Goal: Information Seeking & Learning: Learn about a topic

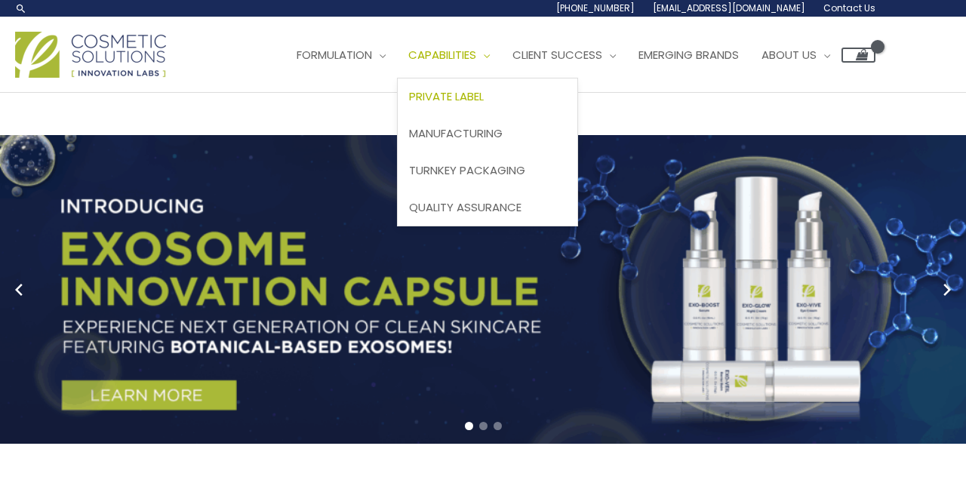
click at [481, 91] on span "Private Label" at bounding box center [446, 96] width 75 height 16
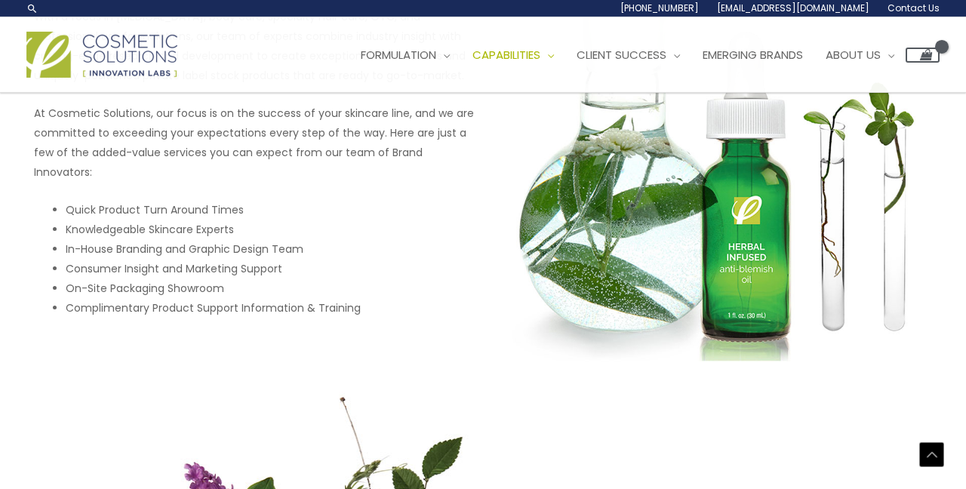
scroll to position [809, 0]
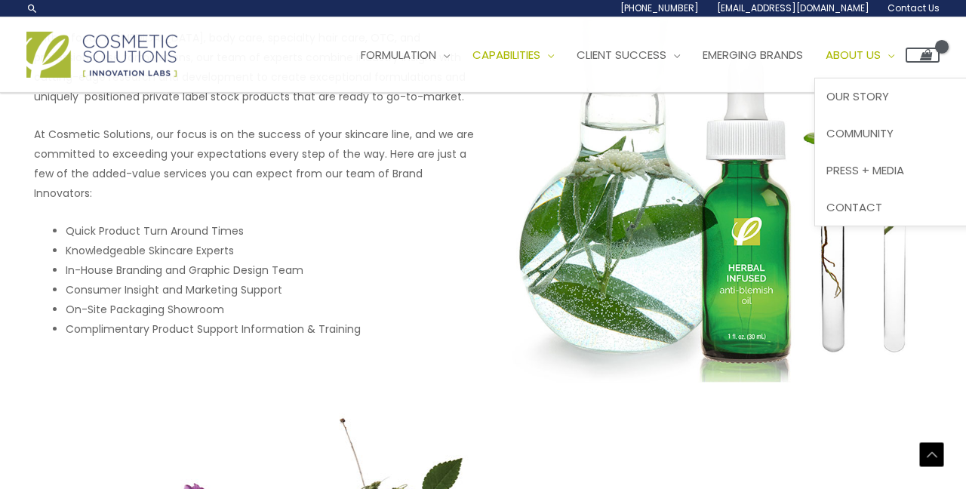
click at [881, 55] on span "About Us" at bounding box center [853, 55] width 55 height 16
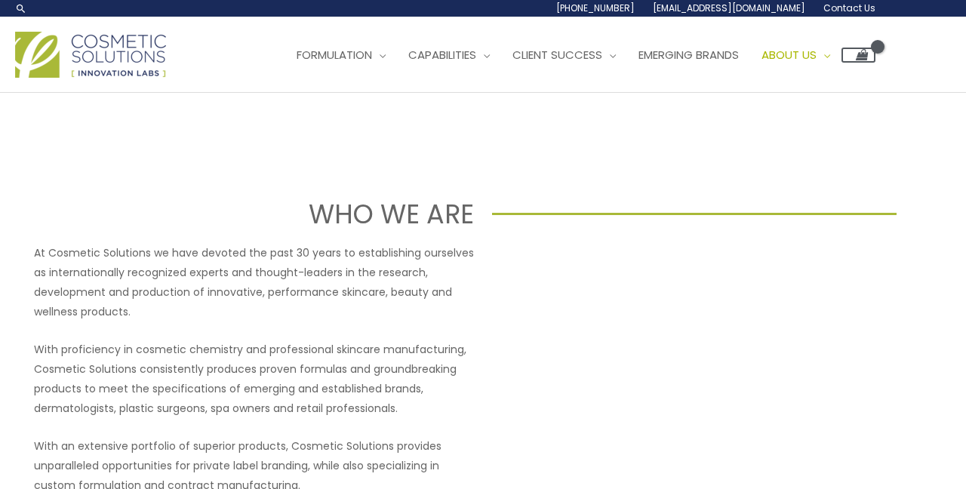
click at [130, 54] on img at bounding box center [90, 55] width 151 height 46
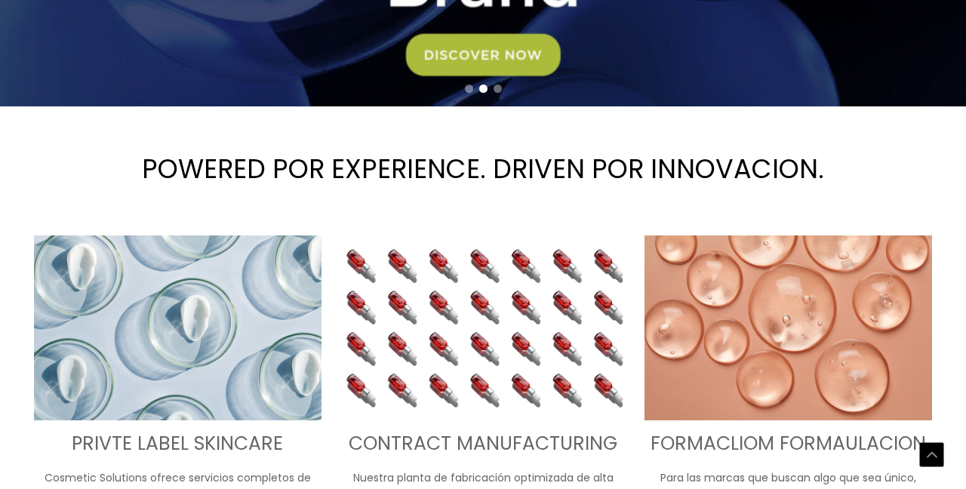
scroll to position [359, 0]
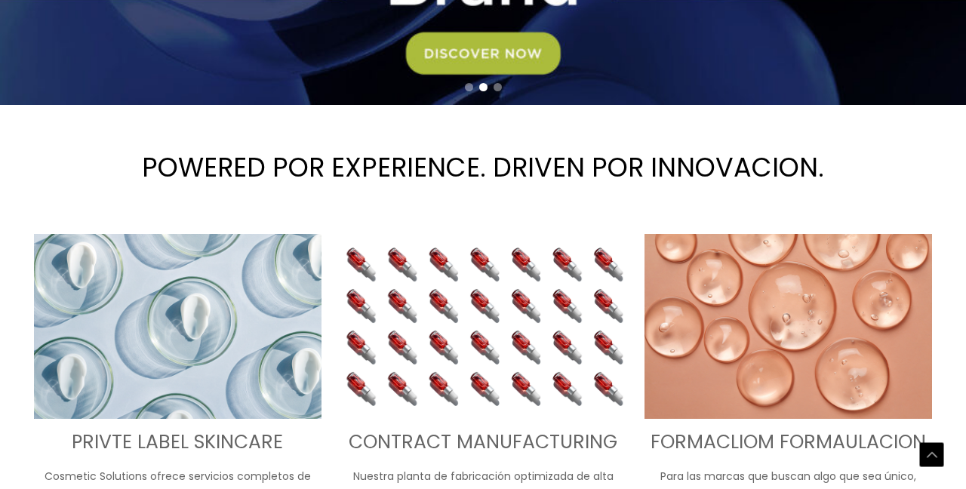
click at [799, 86] on div at bounding box center [483, 88] width 966 height 20
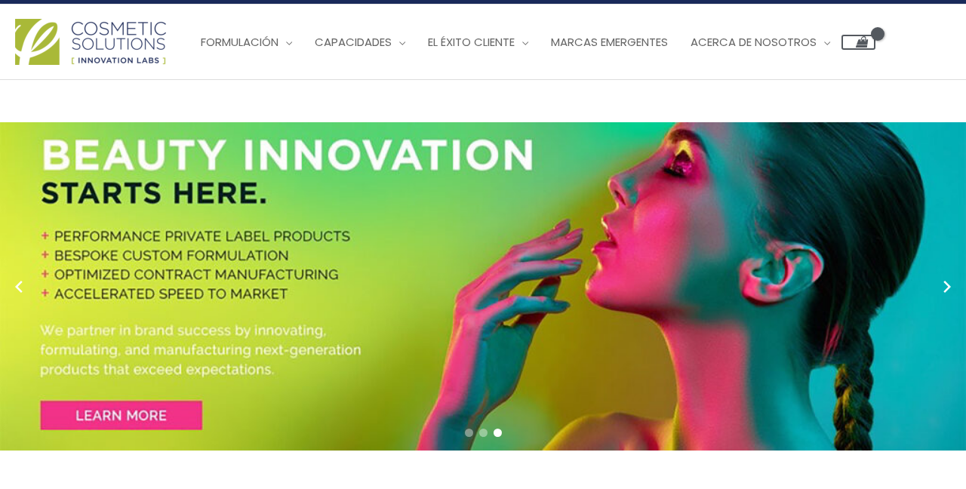
scroll to position [0, 0]
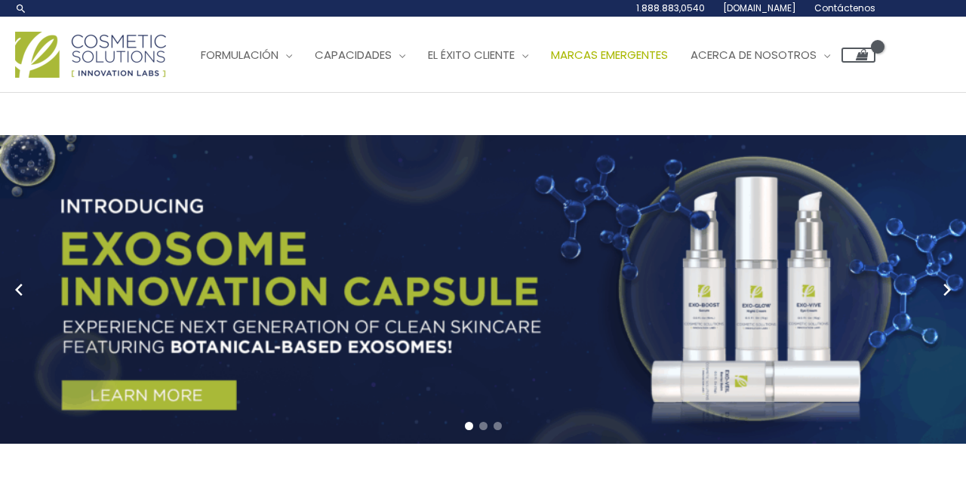
click at [654, 52] on span "Marcas emergentes" at bounding box center [609, 55] width 117 height 16
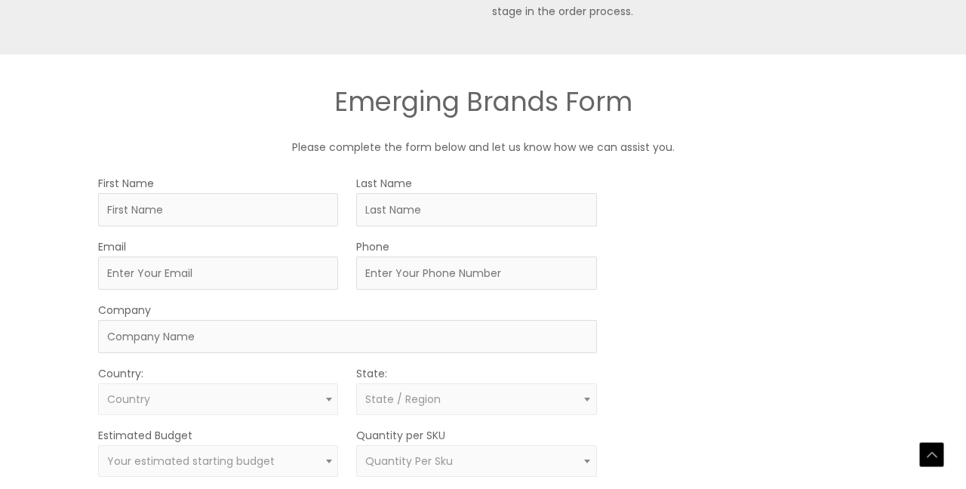
scroll to position [788, 0]
click at [187, 220] on input "First Name" at bounding box center [218, 207] width 240 height 33
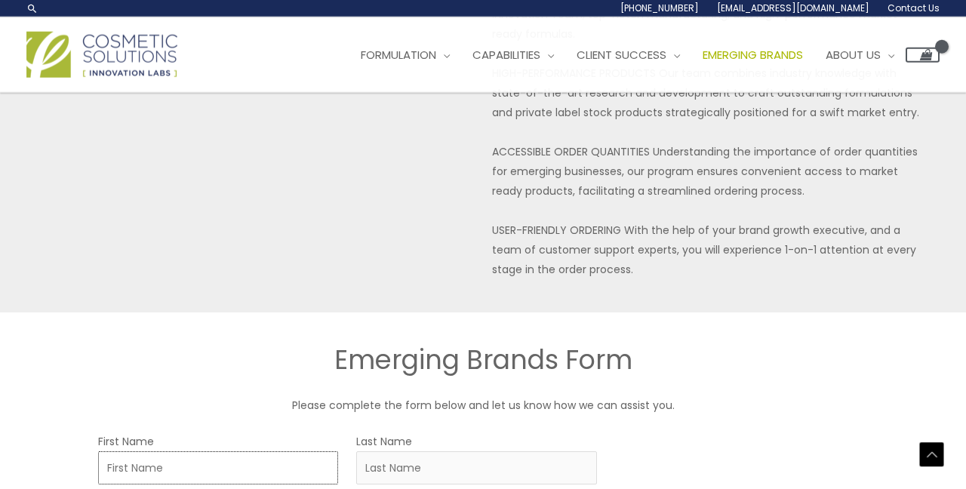
scroll to position [525, 0]
click at [153, 46] on img at bounding box center [101, 55] width 151 height 46
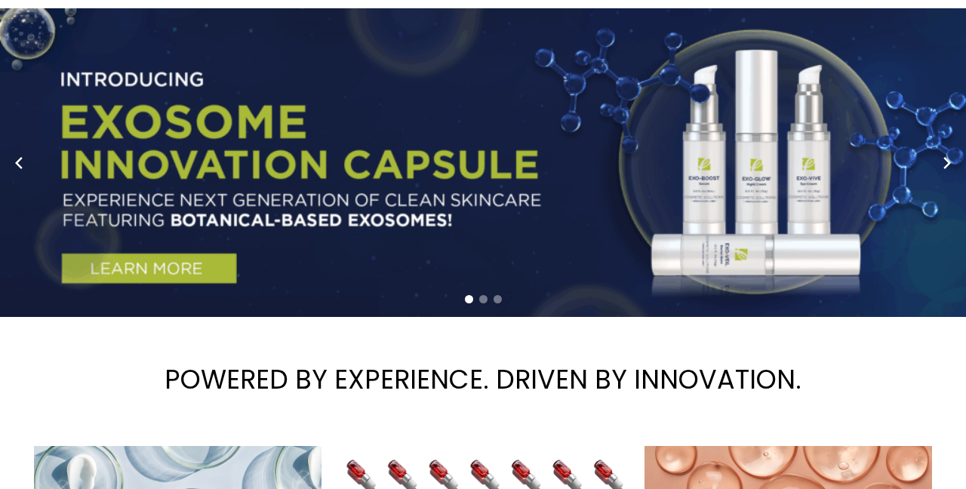
scroll to position [129, 0]
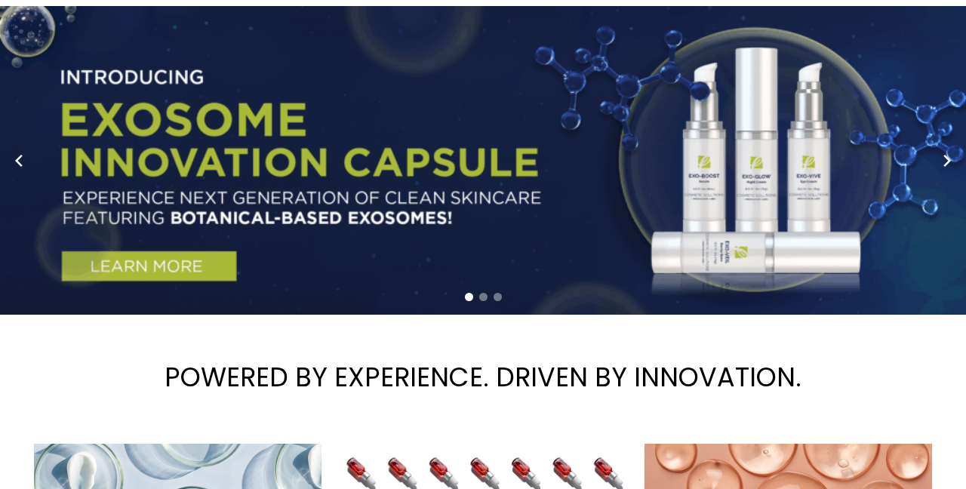
click at [192, 265] on link "1 / 3" at bounding box center [483, 160] width 966 height 309
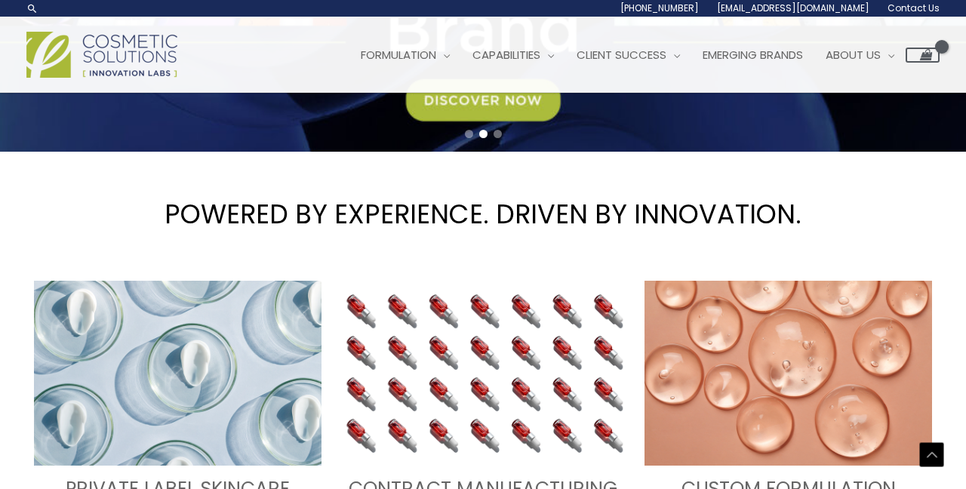
scroll to position [312, 0]
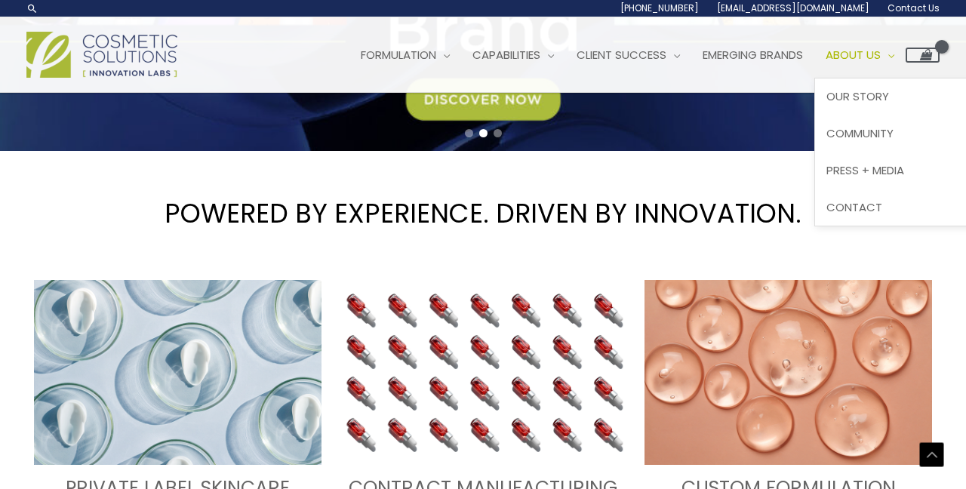
click at [881, 56] on span "About Us" at bounding box center [853, 55] width 55 height 16
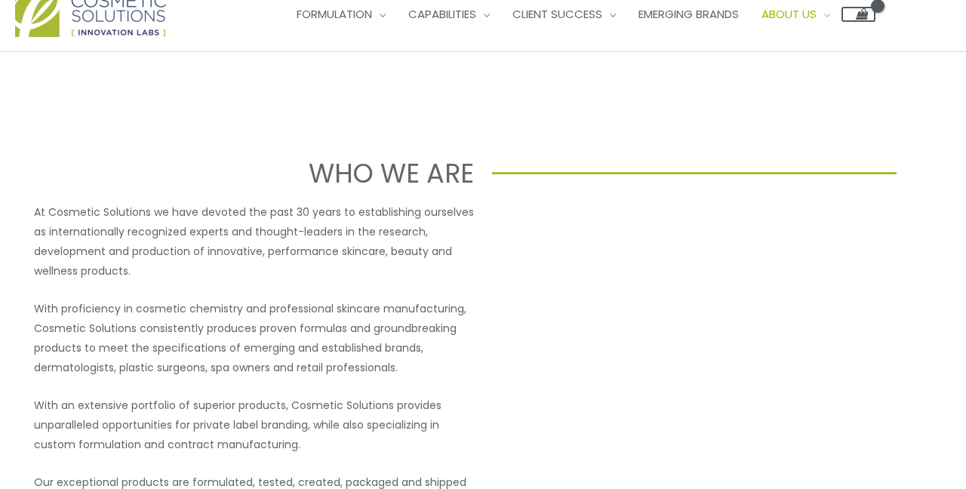
scroll to position [18, 0]
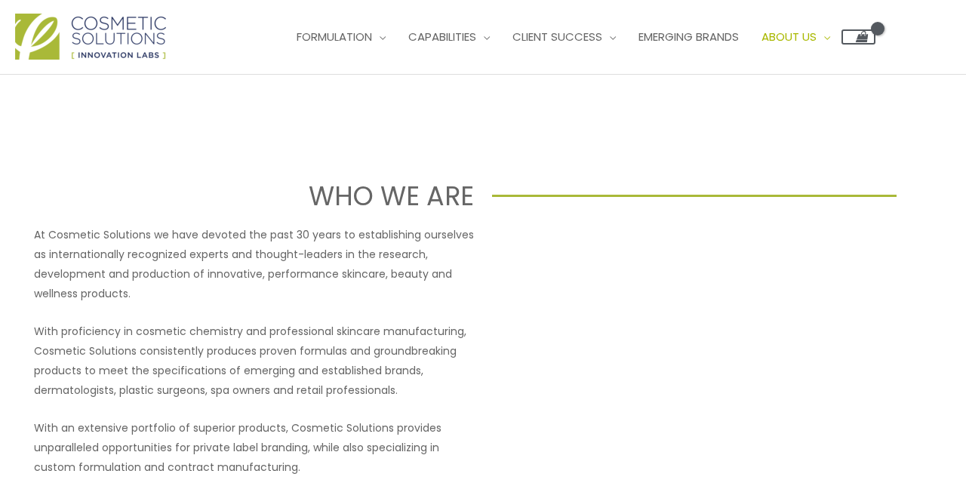
click at [120, 27] on img at bounding box center [90, 37] width 151 height 46
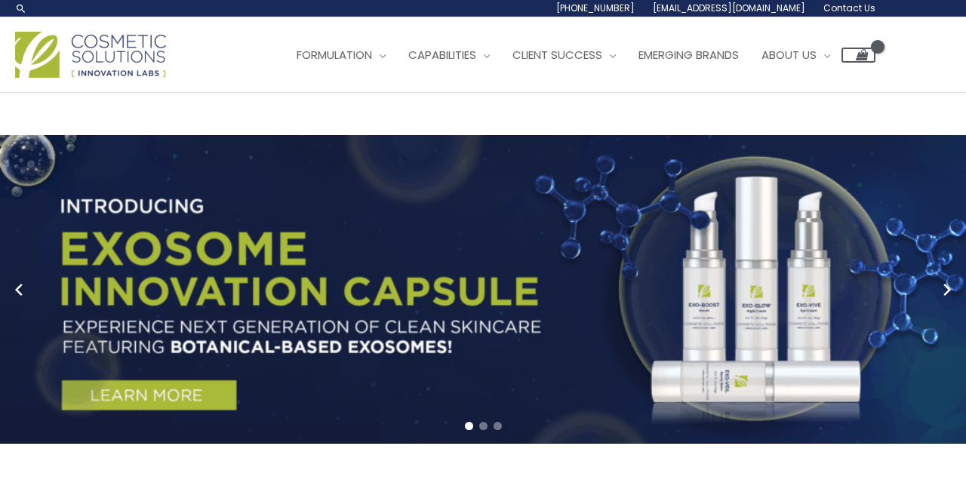
click at [172, 392] on link "1 / 3" at bounding box center [483, 289] width 966 height 309
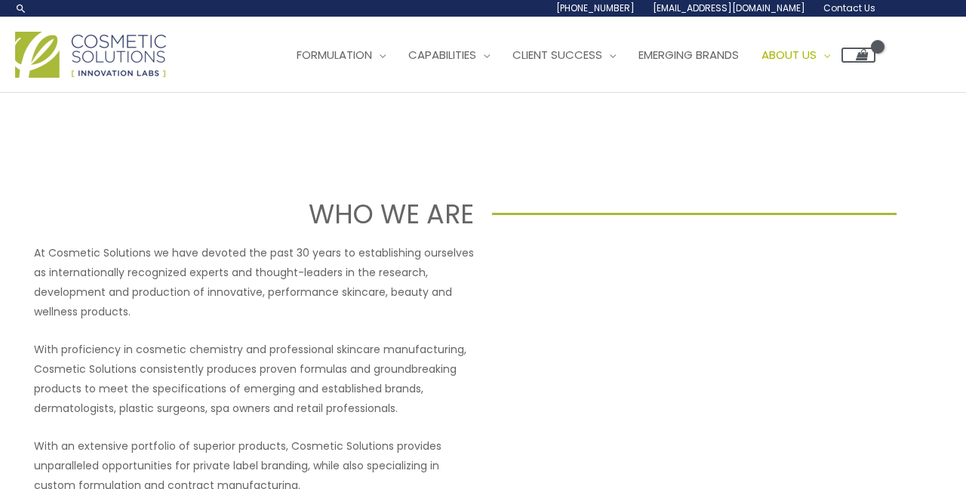
scroll to position [18, 0]
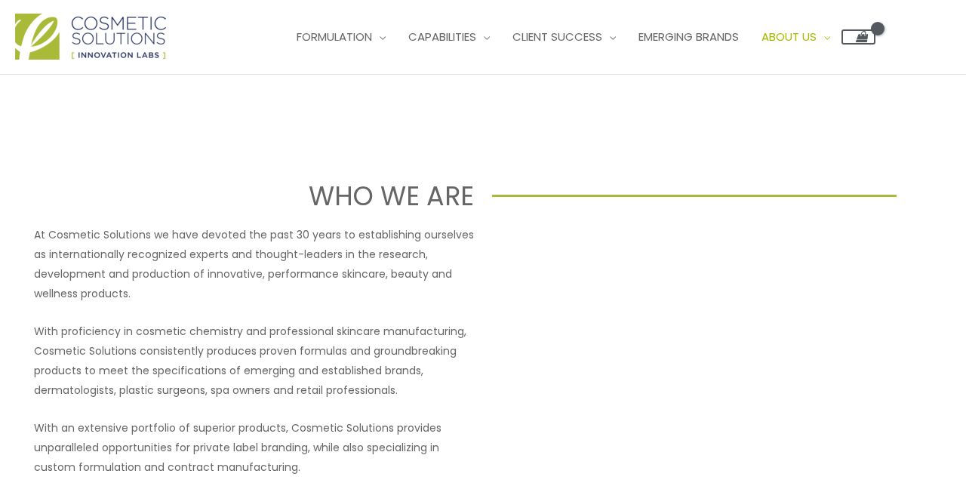
click at [137, 35] on img at bounding box center [90, 37] width 151 height 46
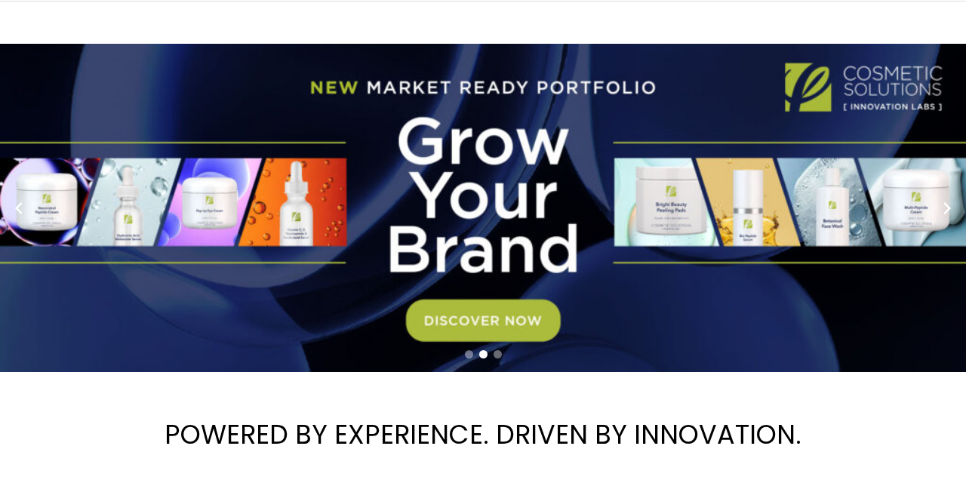
scroll to position [85, 0]
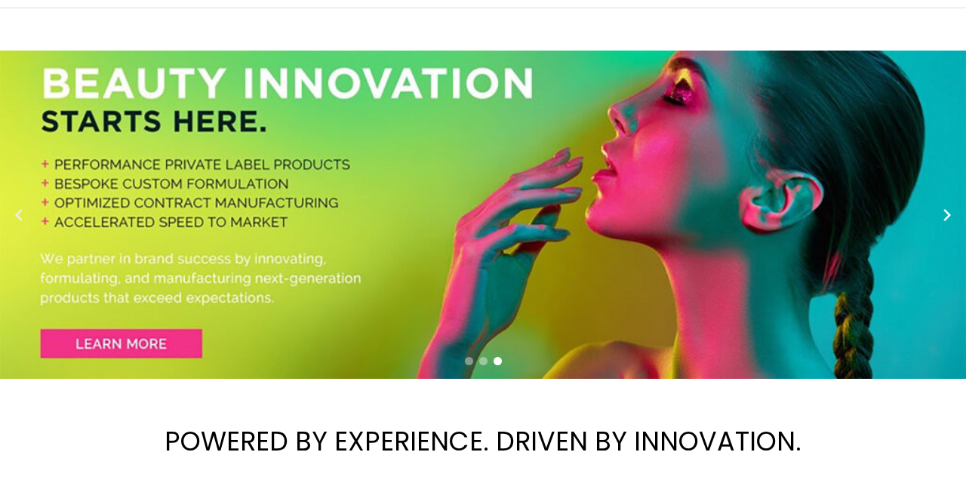
click at [19, 211] on circle "Previous slide" at bounding box center [20, 215] width 21 height 21
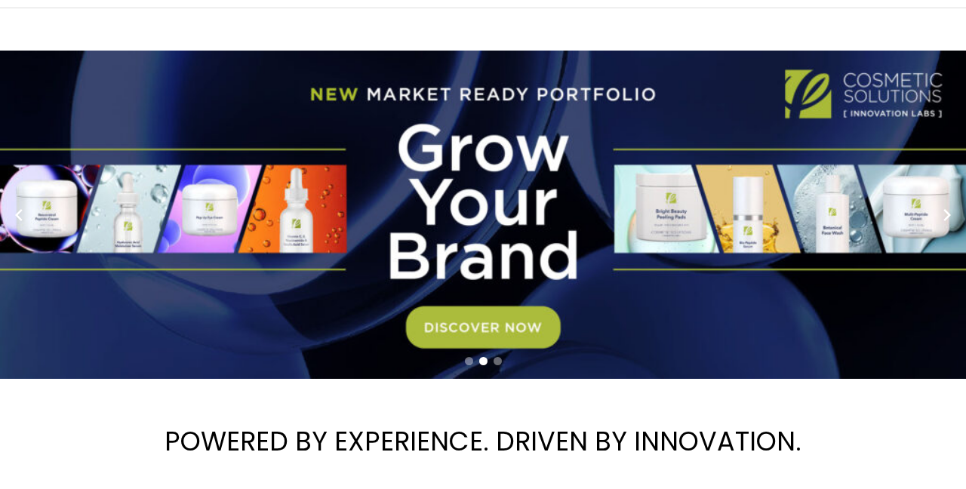
click at [500, 331] on link "2 / 3" at bounding box center [483, 215] width 966 height 328
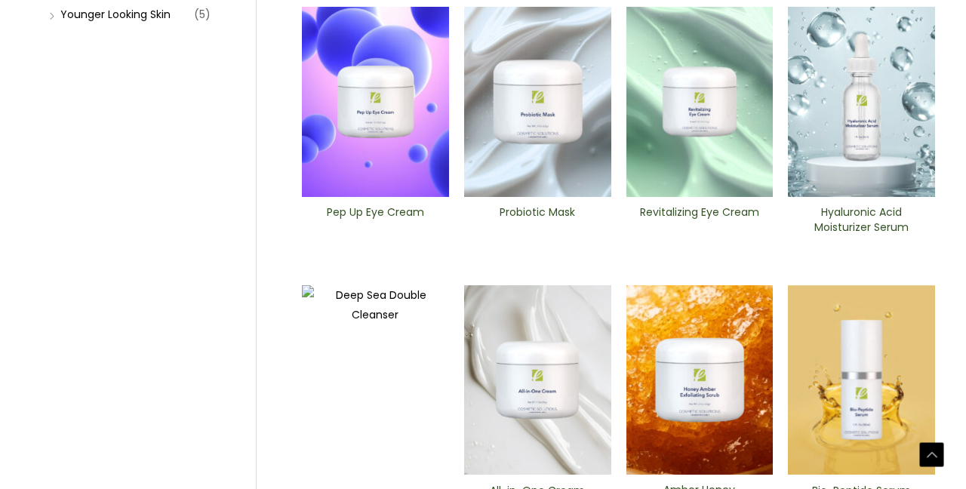
scroll to position [498, 0]
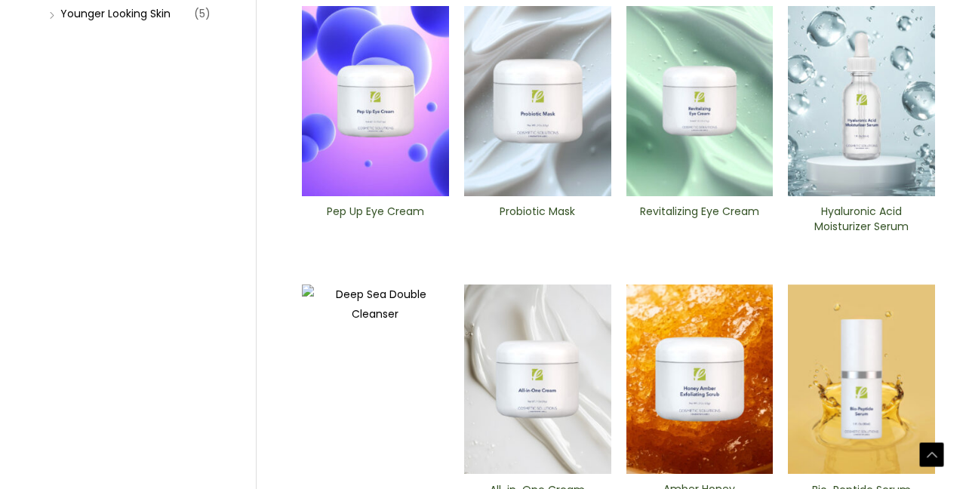
click at [859, 127] on img at bounding box center [861, 101] width 147 height 190
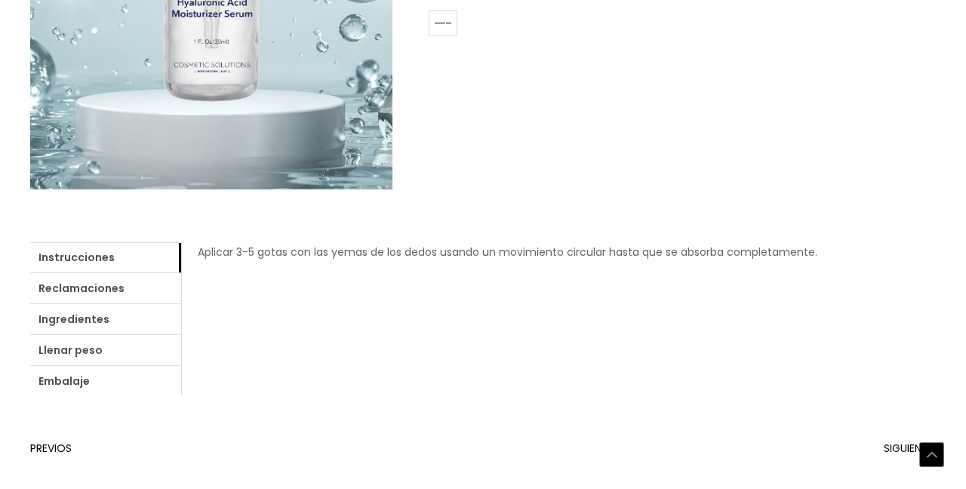
scroll to position [472, 0]
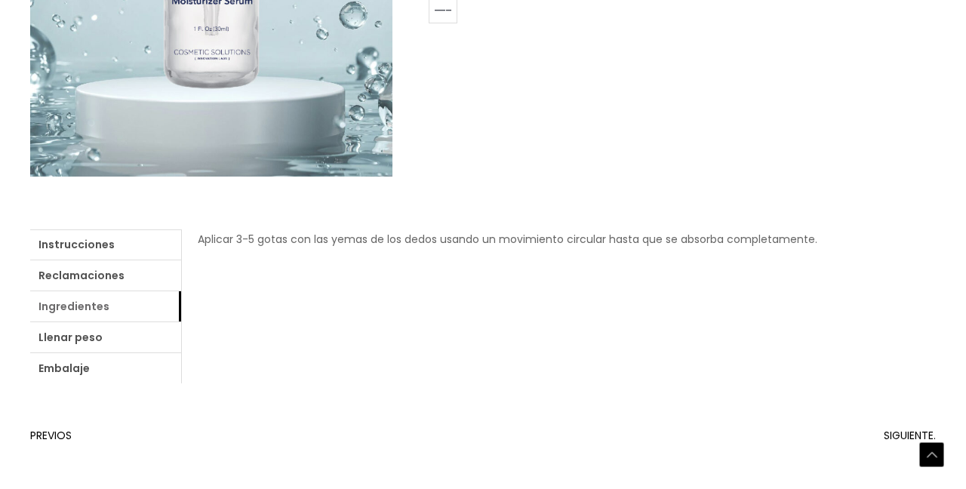
click at [107, 303] on link "Ingredientes" at bounding box center [105, 306] width 151 height 30
click at [93, 279] on link "Reclamaciones" at bounding box center [105, 275] width 151 height 30
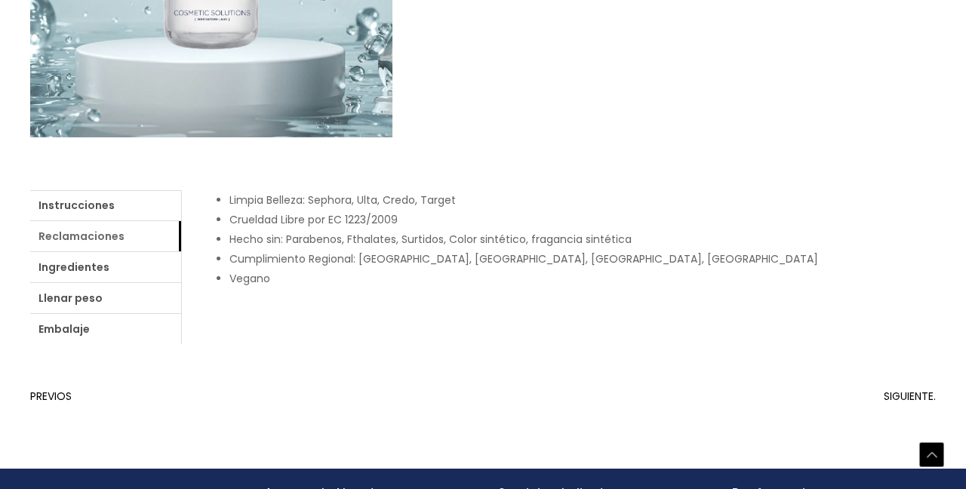
scroll to position [516, 0]
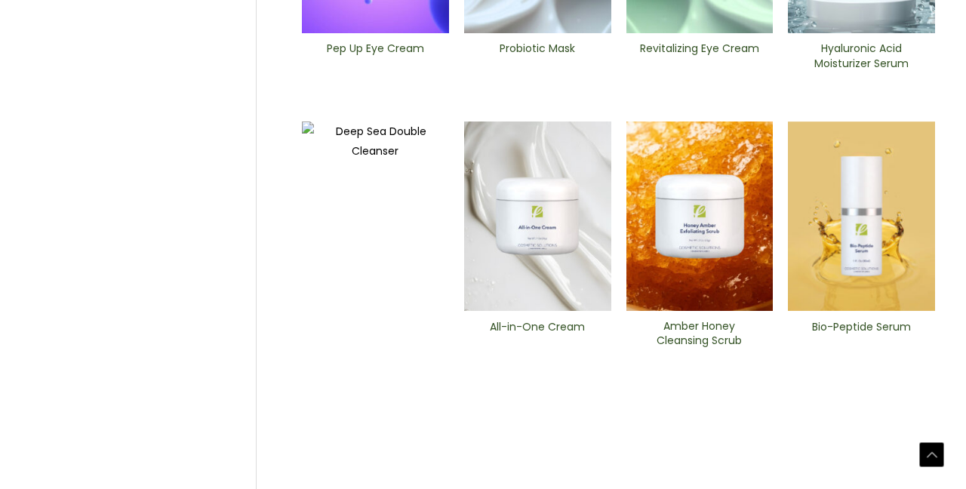
scroll to position [662, 0]
click at [711, 334] on h2 "Amber Honey Cleansing Scrub" at bounding box center [700, 333] width 122 height 29
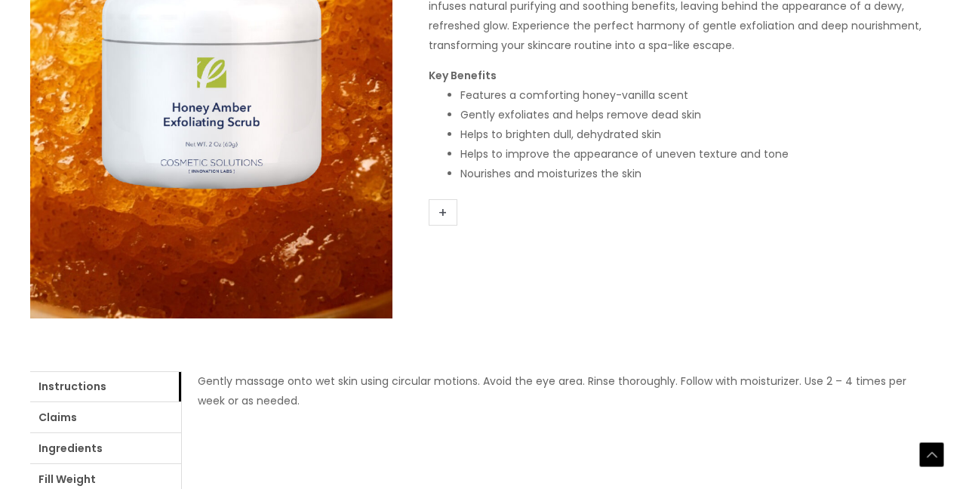
scroll to position [333, 0]
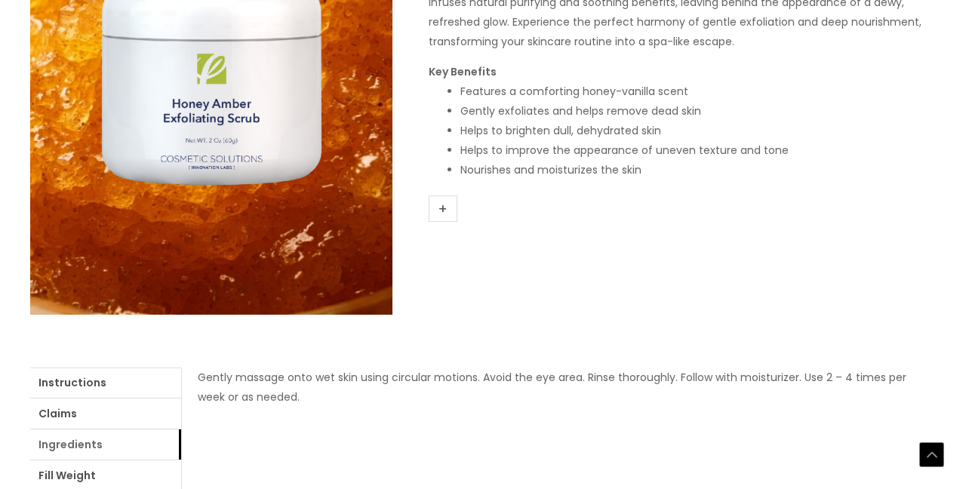
click at [114, 439] on link "Ingredients" at bounding box center [105, 444] width 151 height 30
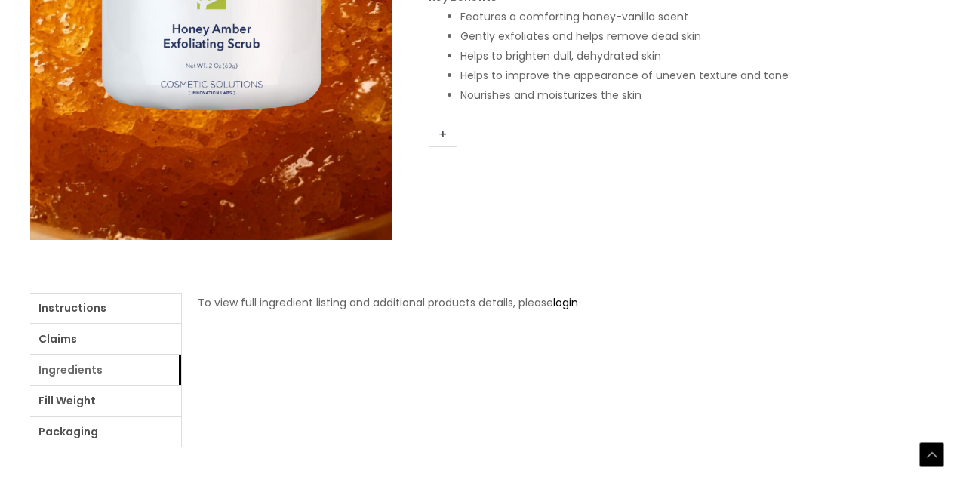
scroll to position [417, 0]
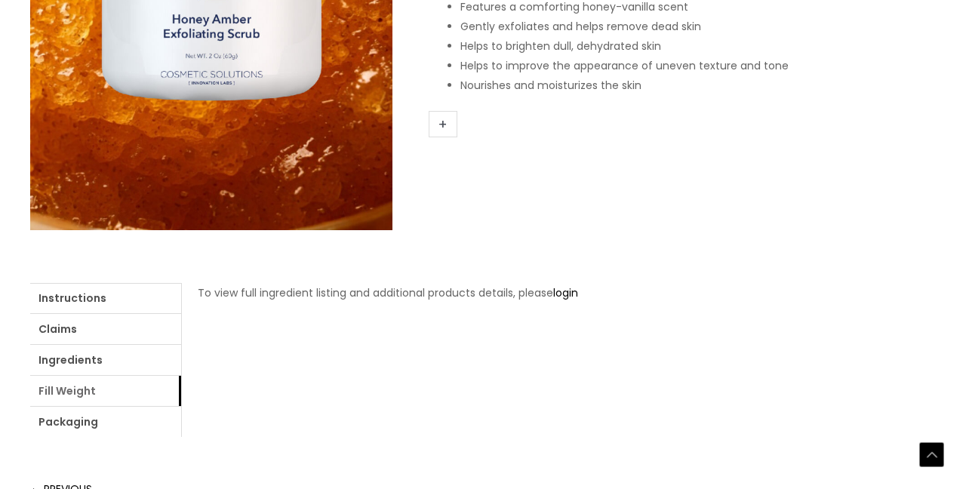
click at [90, 386] on link "Fill Weight" at bounding box center [105, 391] width 151 height 30
click at [91, 420] on link "Packaging" at bounding box center [105, 422] width 151 height 30
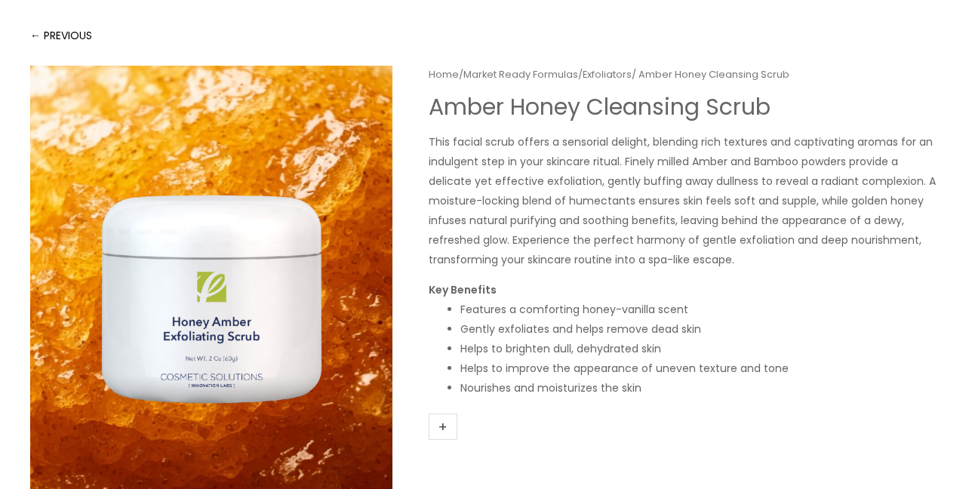
scroll to position [0, 0]
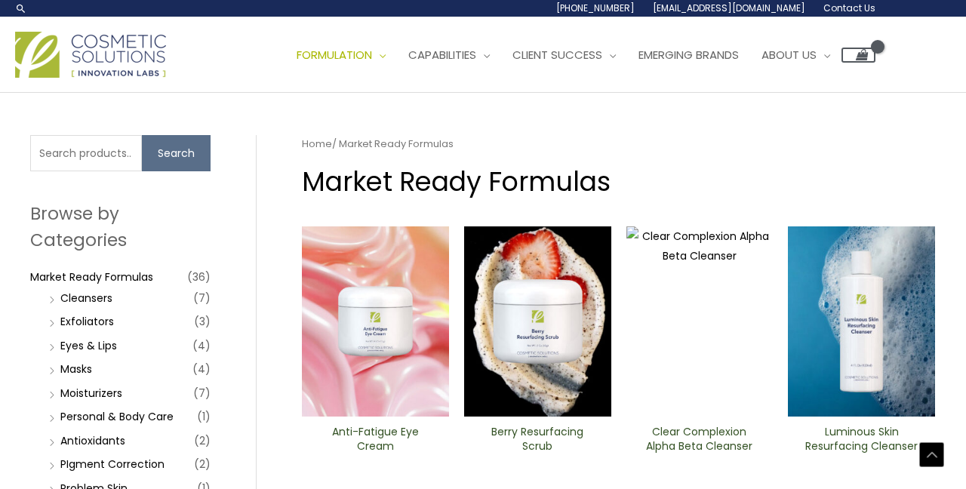
scroll to position [662, 0]
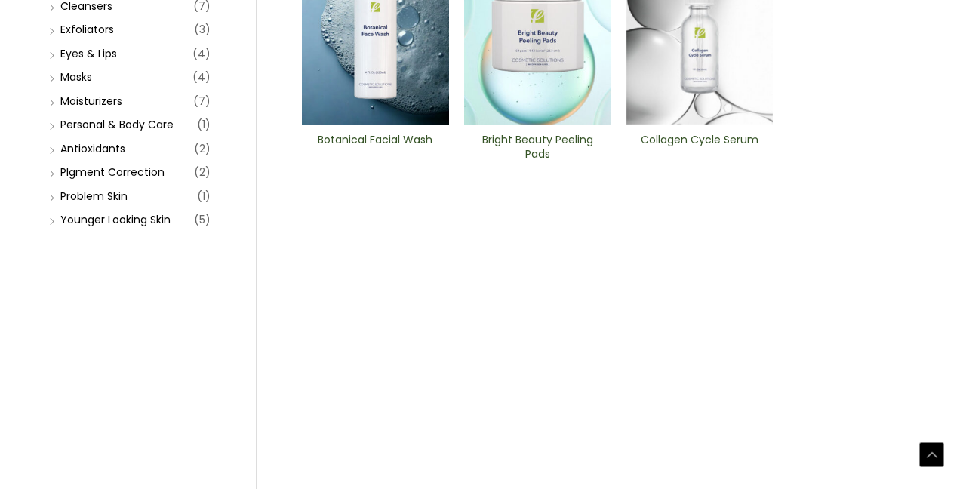
scroll to position [297, 0]
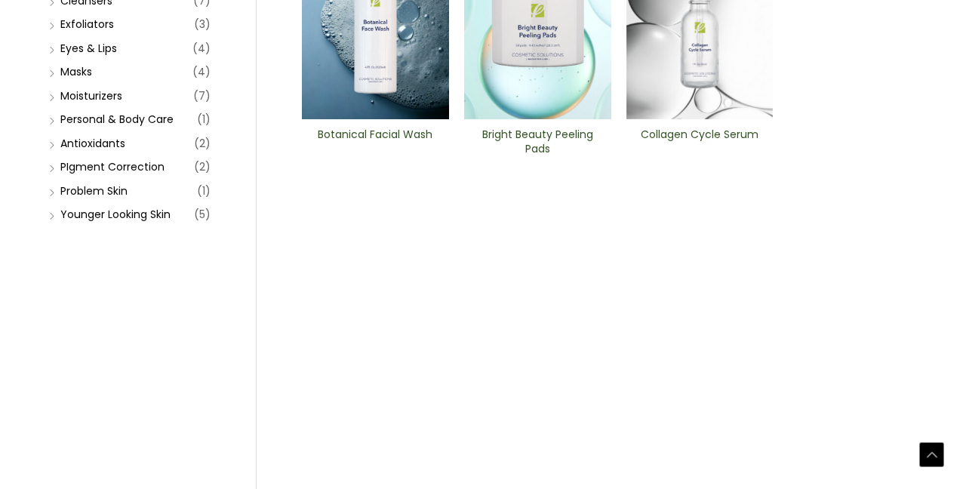
click at [696, 60] on img at bounding box center [699, 24] width 147 height 190
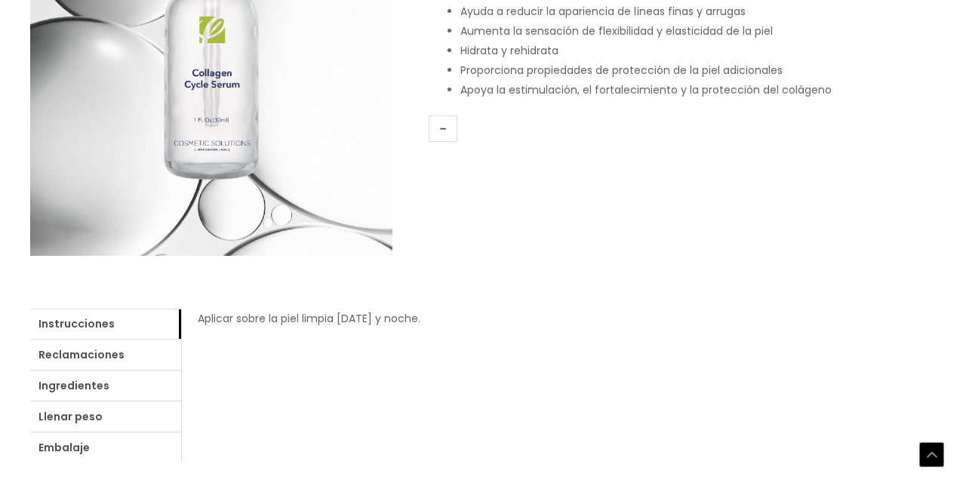
scroll to position [399, 0]
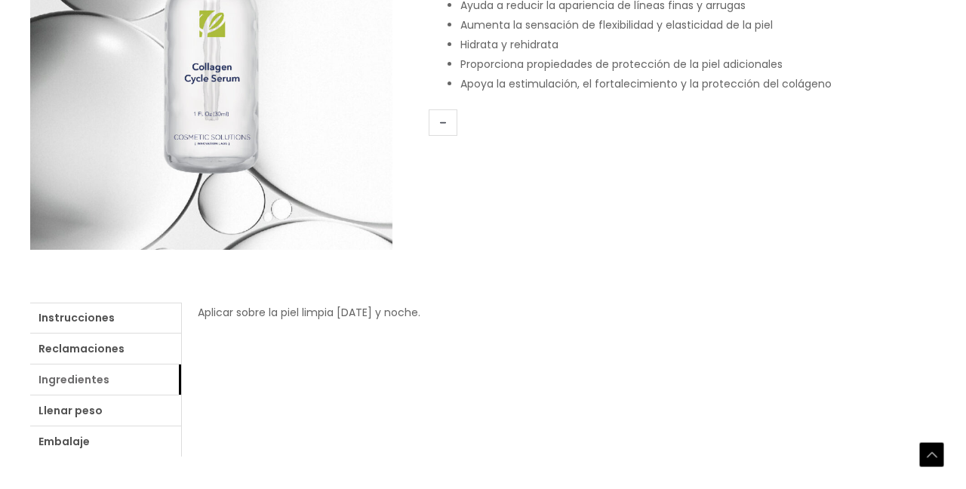
click at [85, 377] on link "Ingredientes" at bounding box center [105, 380] width 151 height 30
click at [92, 343] on link "Reclamaciones" at bounding box center [105, 349] width 151 height 30
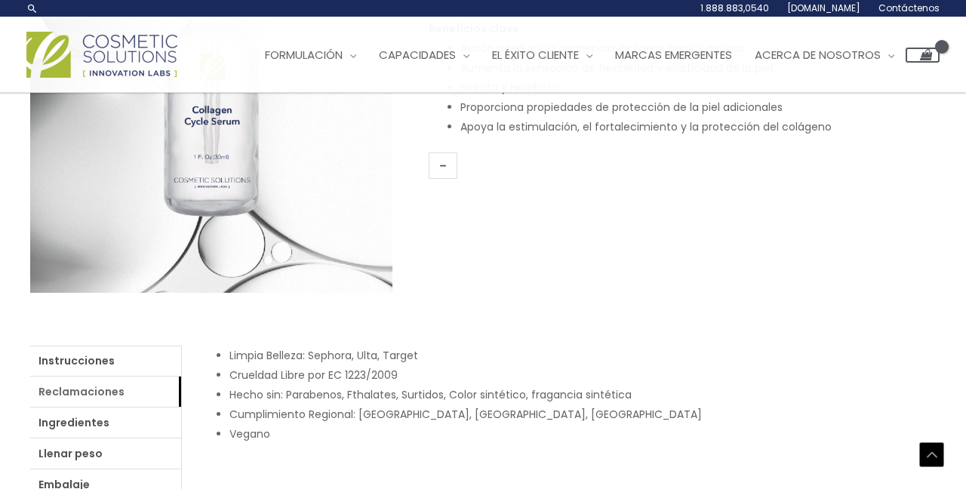
scroll to position [338, 0]
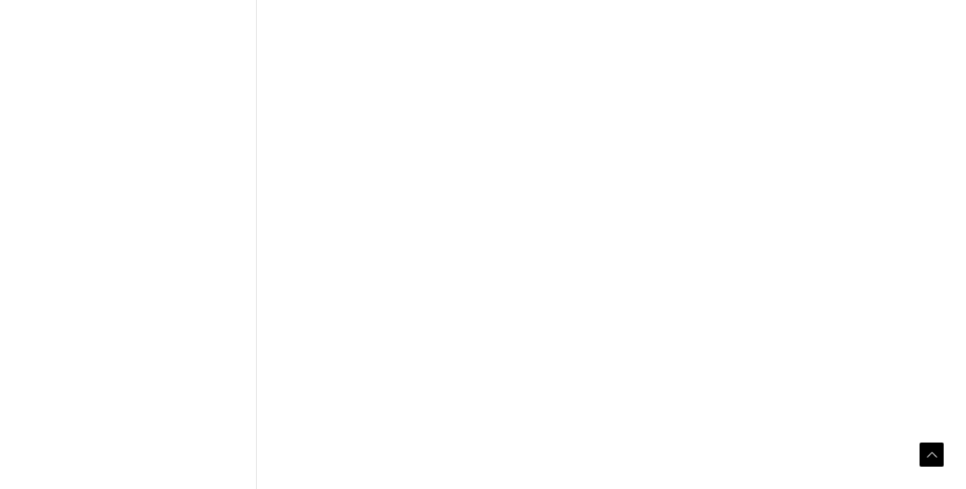
scroll to position [608, 0]
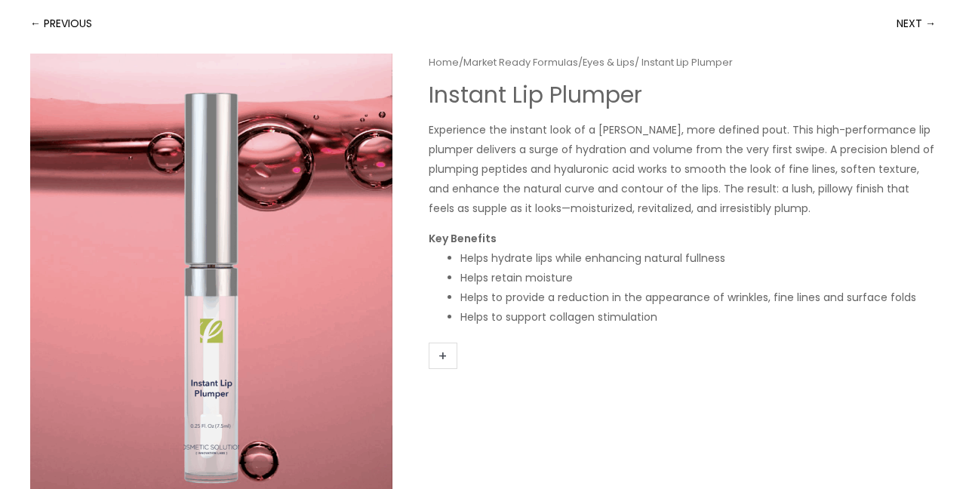
scroll to position [125, 0]
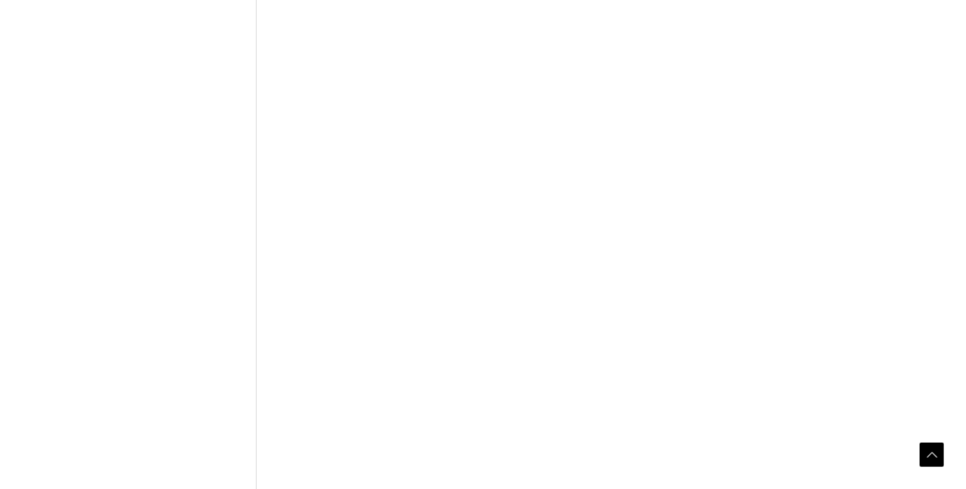
scroll to position [703, 0]
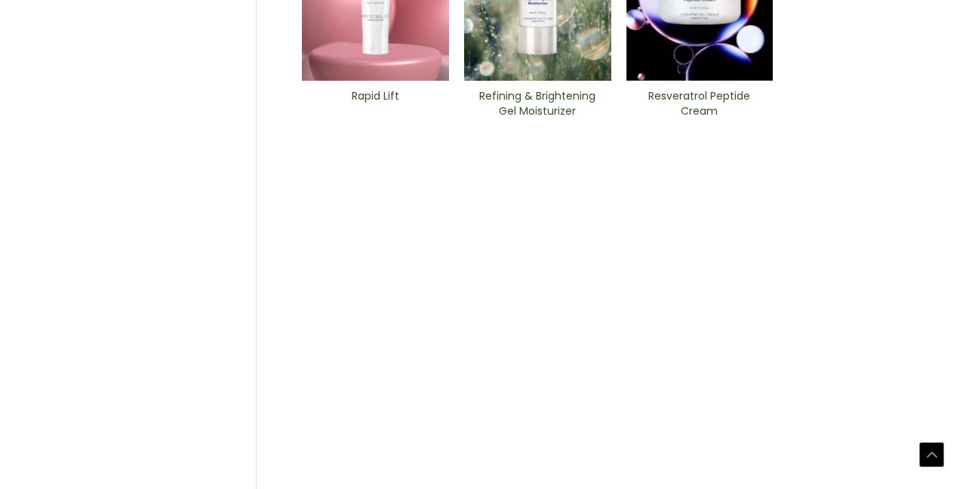
scroll to position [616, 0]
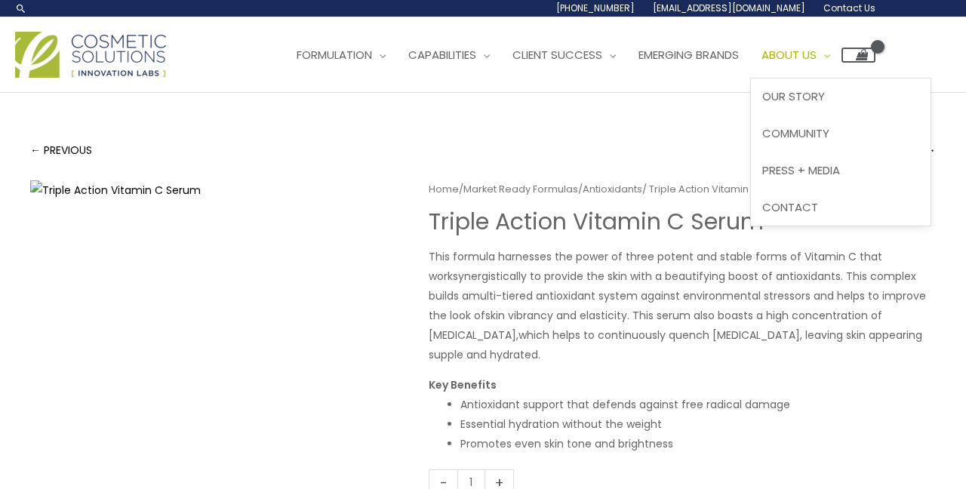
click at [830, 57] on span "Site Navigation" at bounding box center [824, 55] width 14 height 16
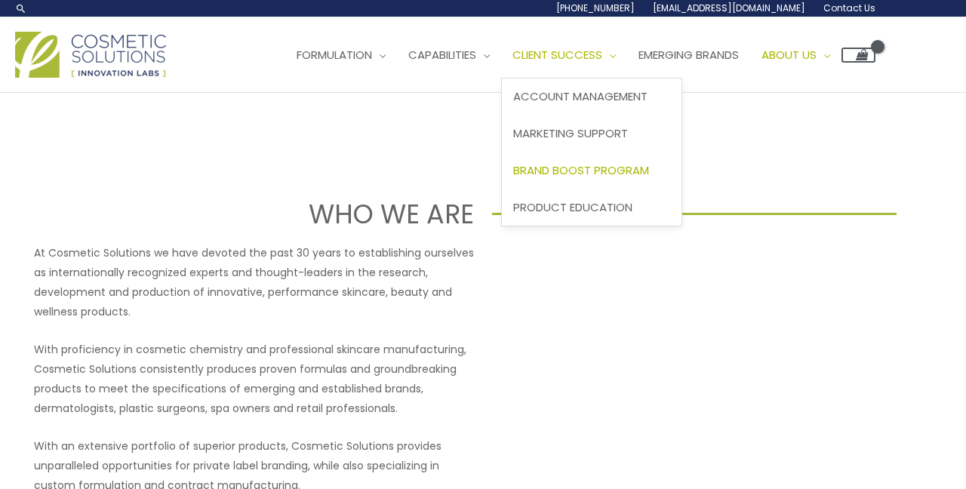
click at [593, 173] on span "Brand Boost Program" at bounding box center [581, 170] width 136 height 16
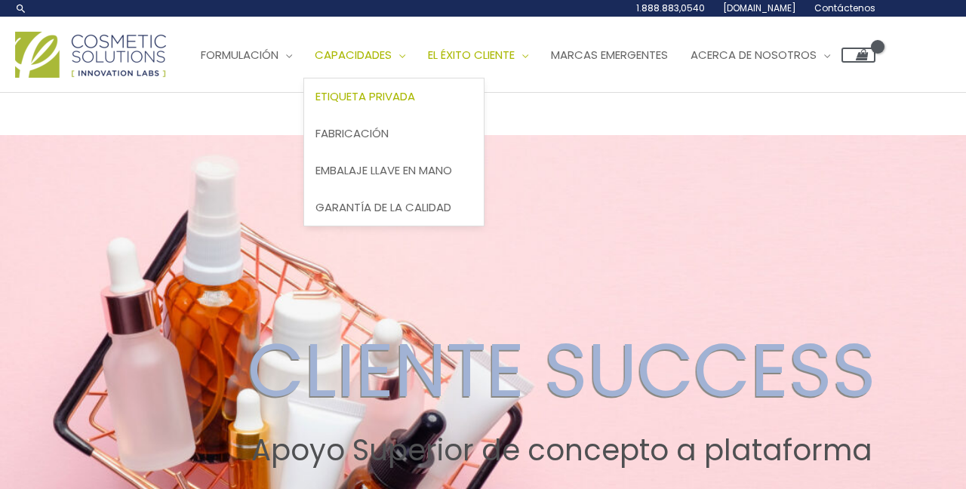
click at [395, 100] on span "Etiqueta privada" at bounding box center [366, 96] width 100 height 16
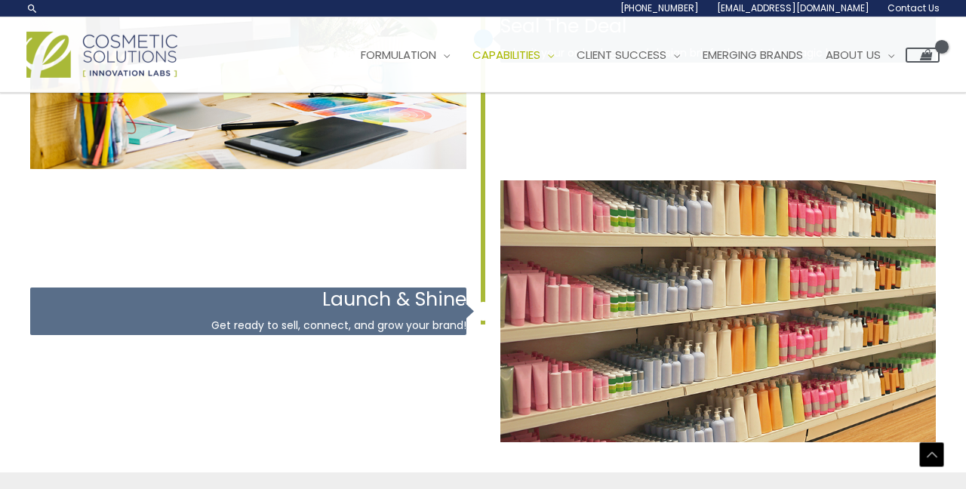
scroll to position [2836, 0]
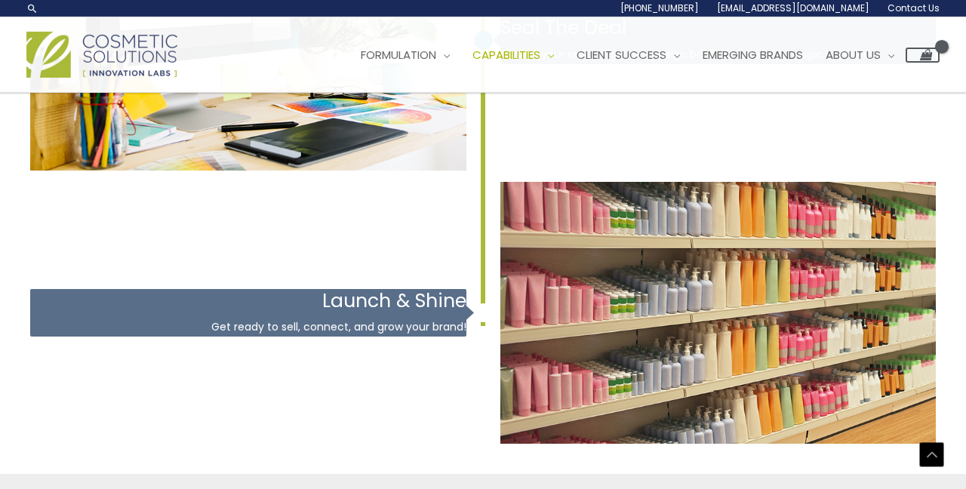
click at [460, 309] on h3 "Launch & Shine" at bounding box center [248, 301] width 436 height 25
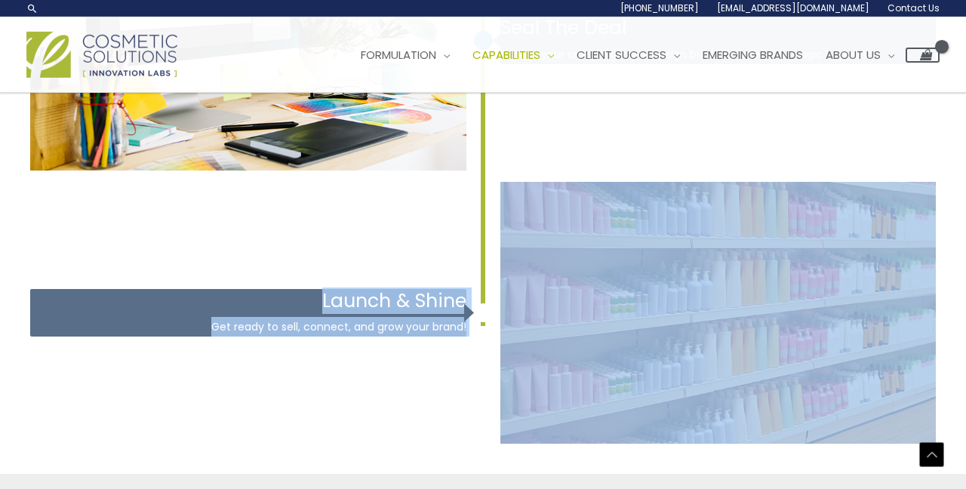
drag, startPoint x: 485, startPoint y: 310, endPoint x: 485, endPoint y: 235, distance: 74.7
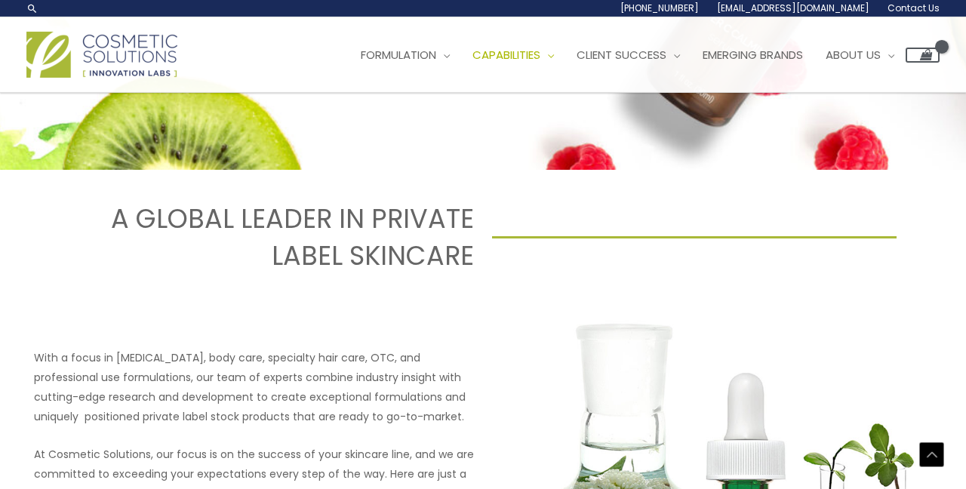
scroll to position [479, 0]
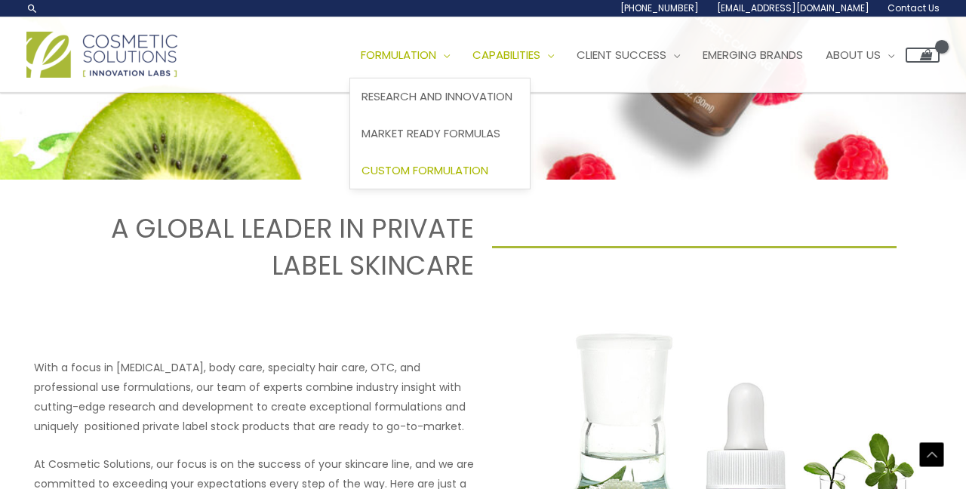
click at [422, 171] on span "Custom Formulation" at bounding box center [425, 170] width 127 height 16
